Goal: Navigation & Orientation: Find specific page/section

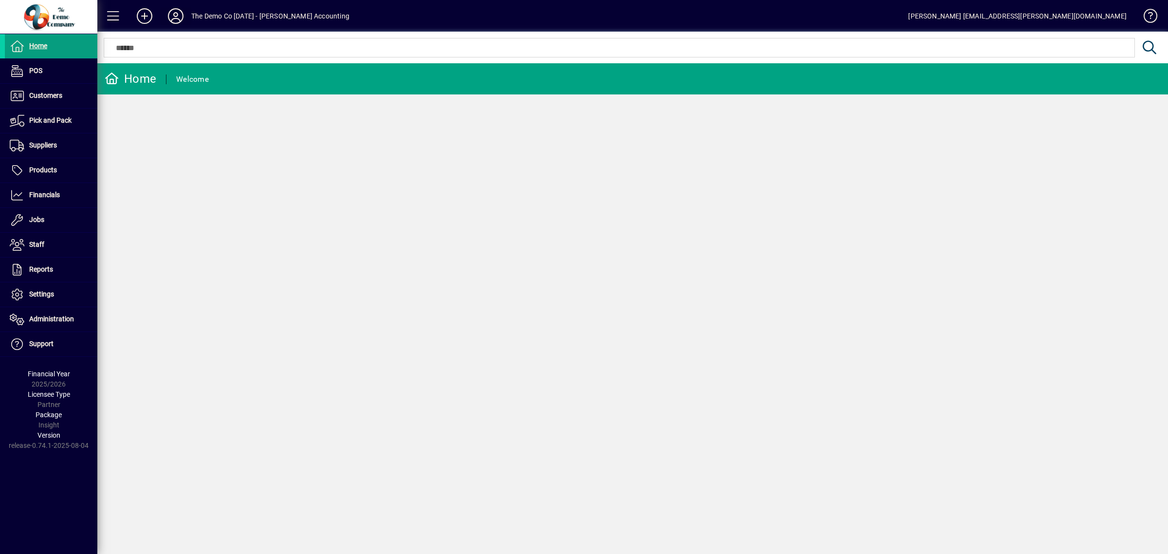
click at [176, 15] on icon at bounding box center [175, 16] width 19 height 16
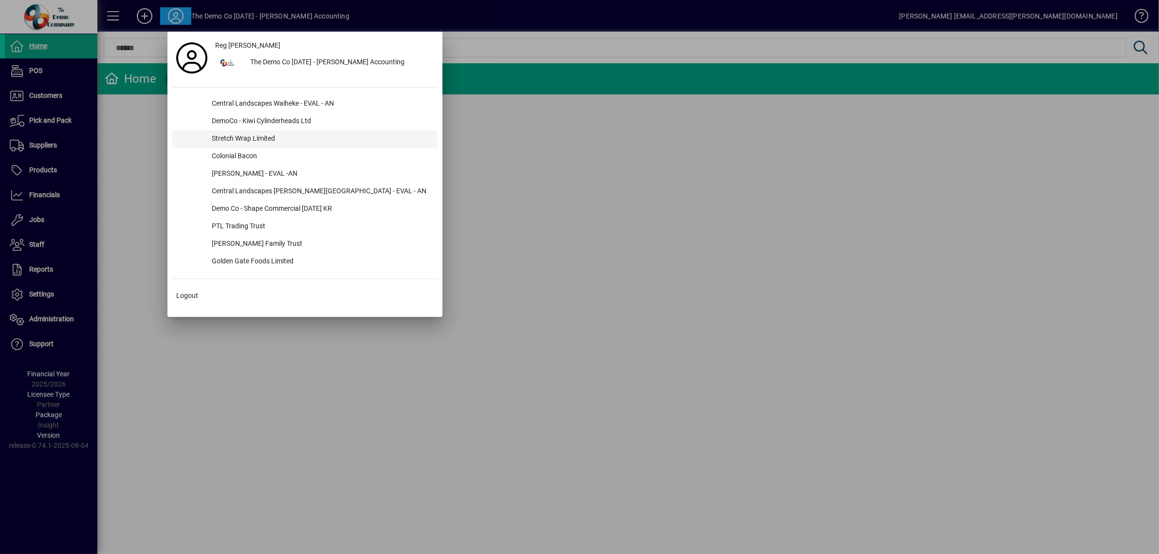
click at [227, 134] on div "Stretch Wrap Limited" at bounding box center [321, 139] width 234 height 18
